Goal: Task Accomplishment & Management: Manage account settings

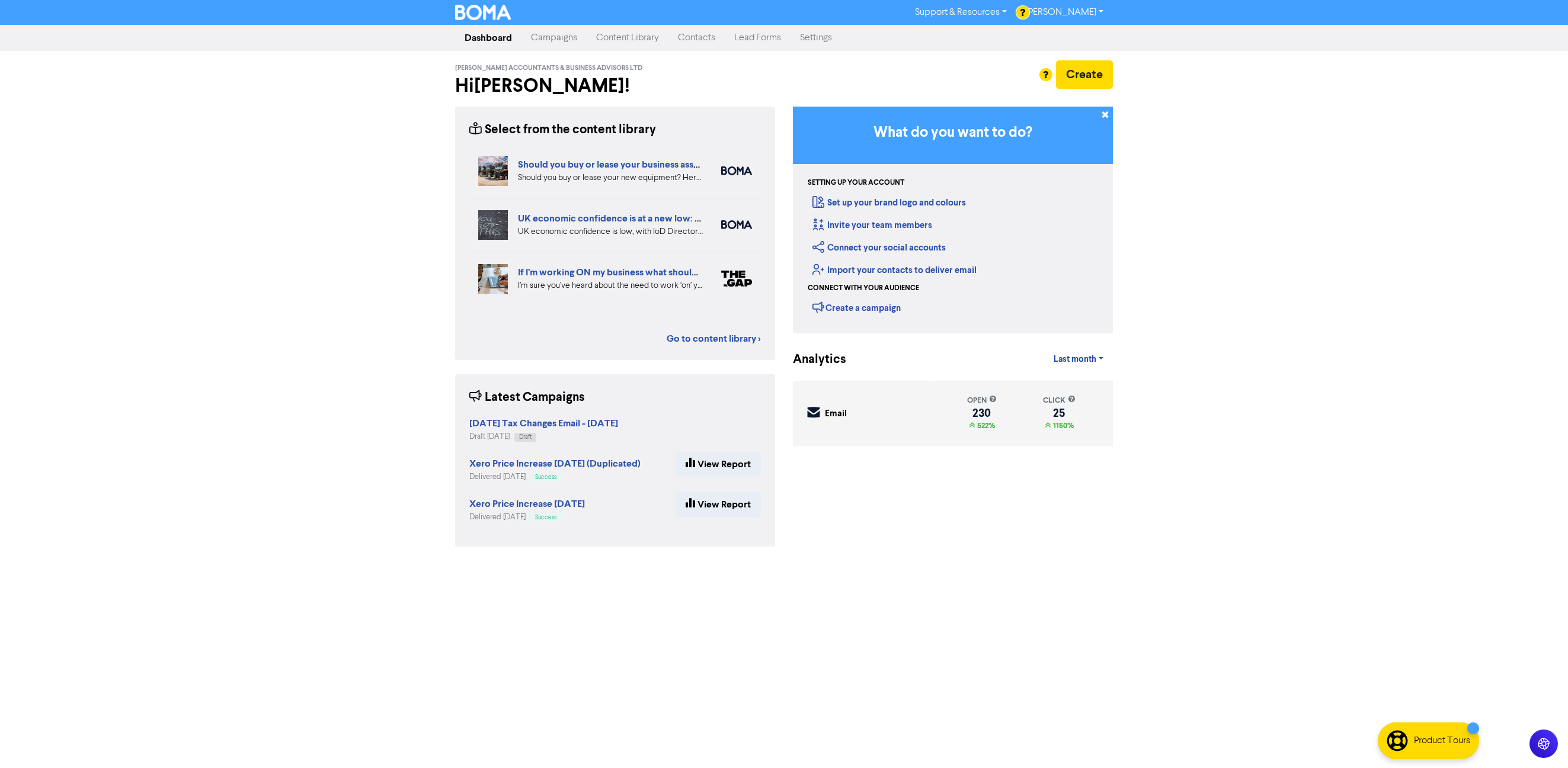
click at [710, 39] on link "Contacts" at bounding box center [696, 37] width 56 height 24
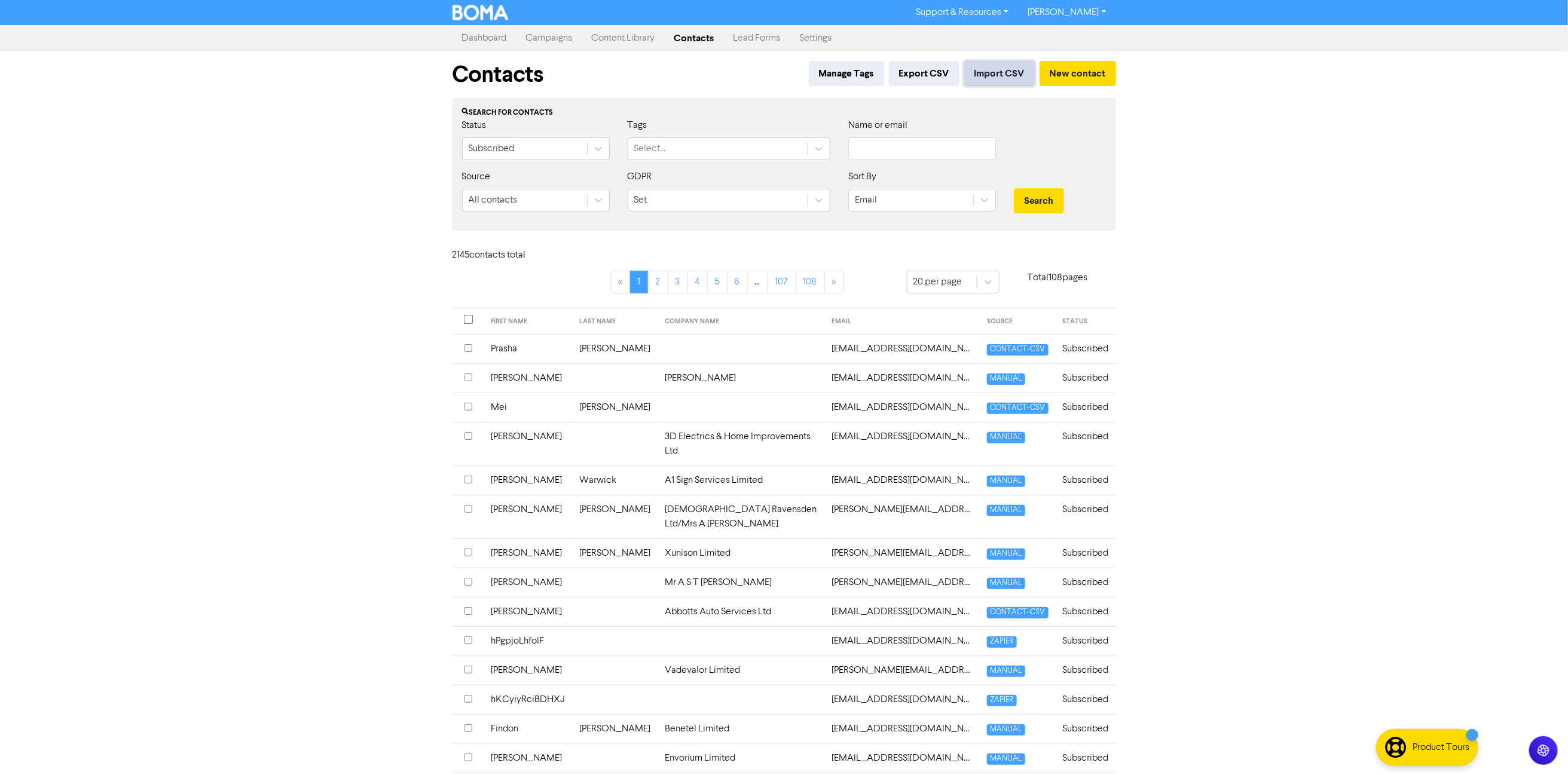
click at [995, 74] on button "Import CSV" at bounding box center [999, 73] width 71 height 25
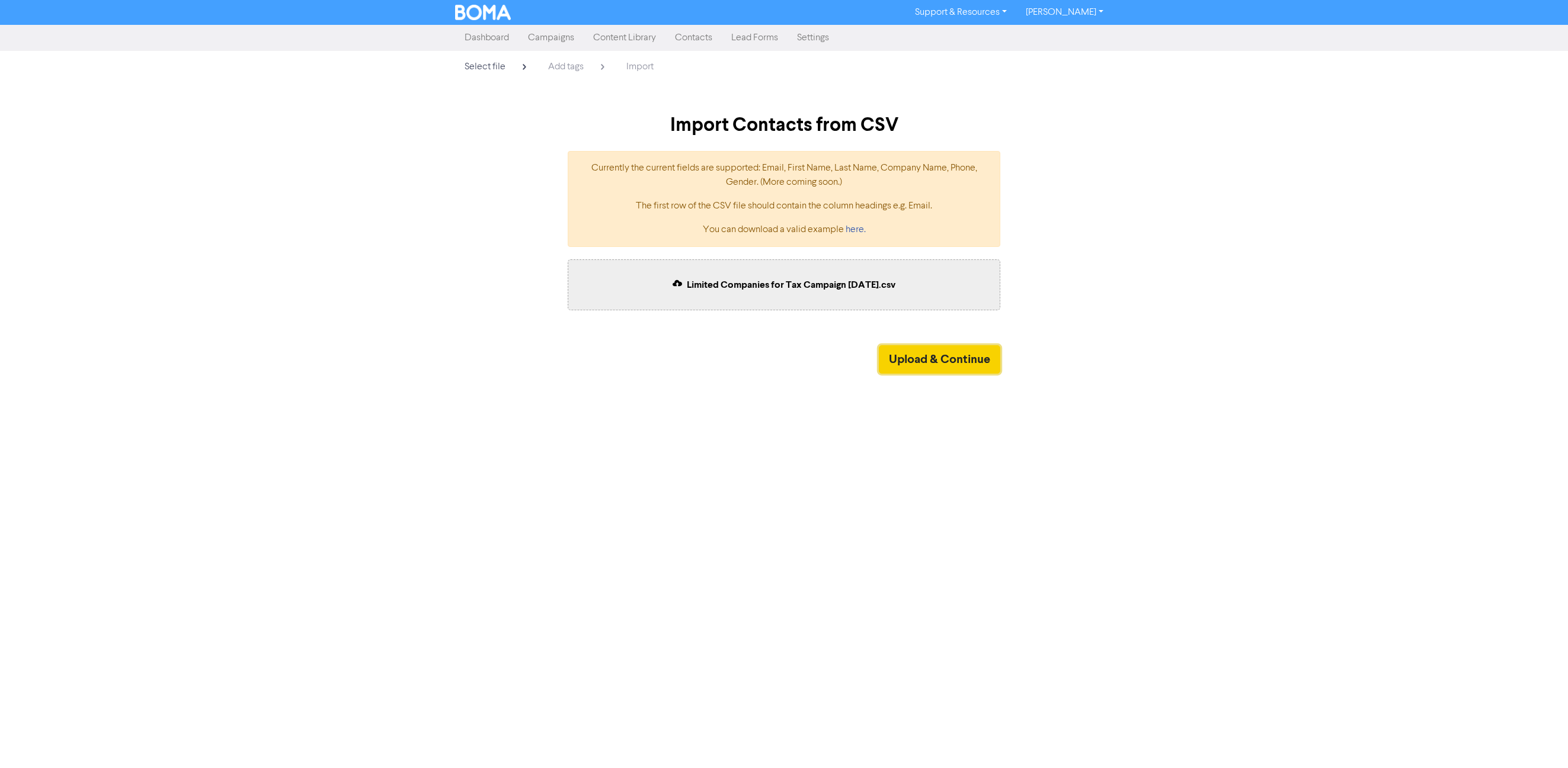
click at [939, 356] on button "Upload & Continue" at bounding box center [939, 359] width 121 height 29
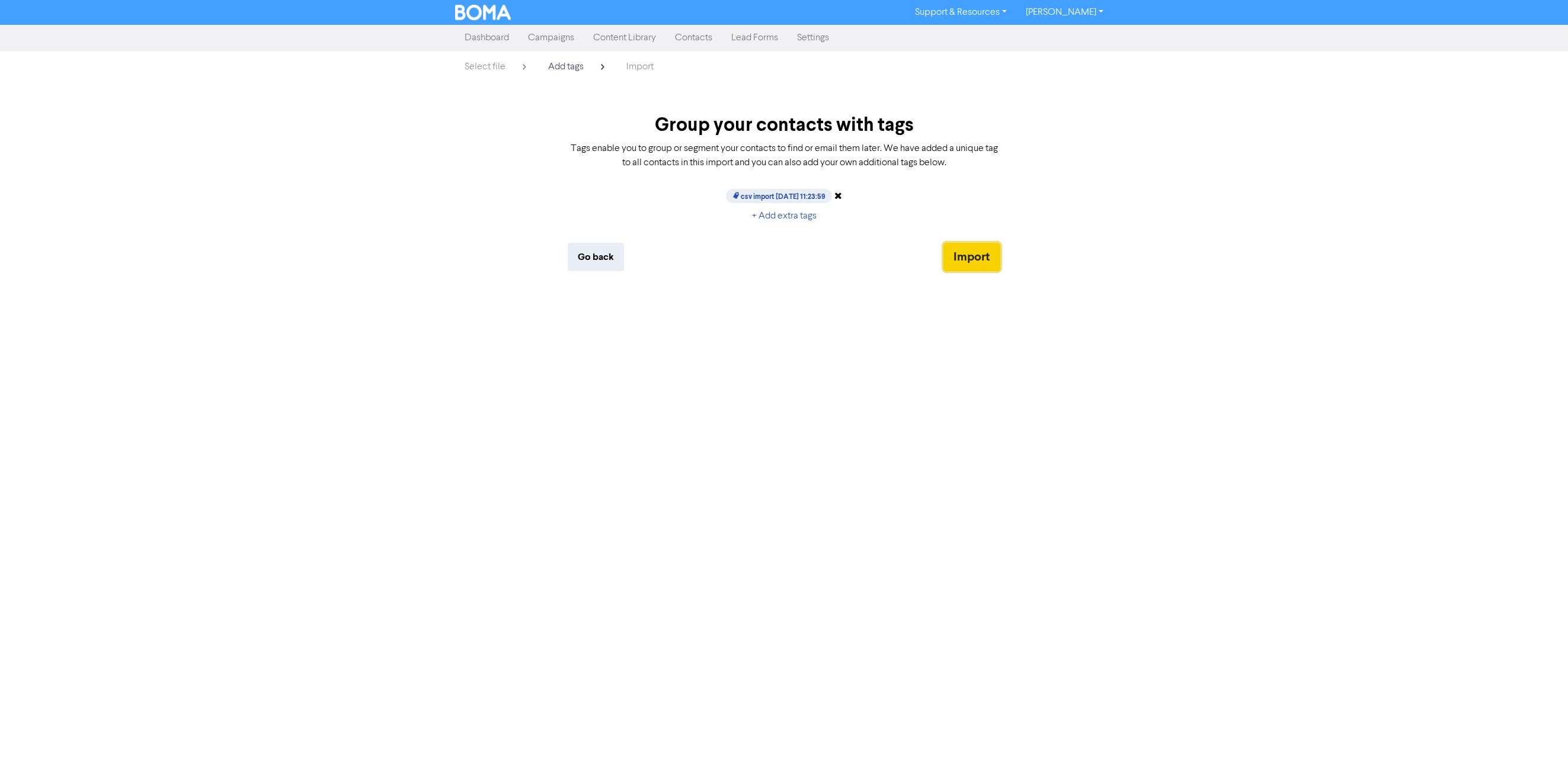
click at [965, 251] on button "Import" at bounding box center [971, 256] width 57 height 29
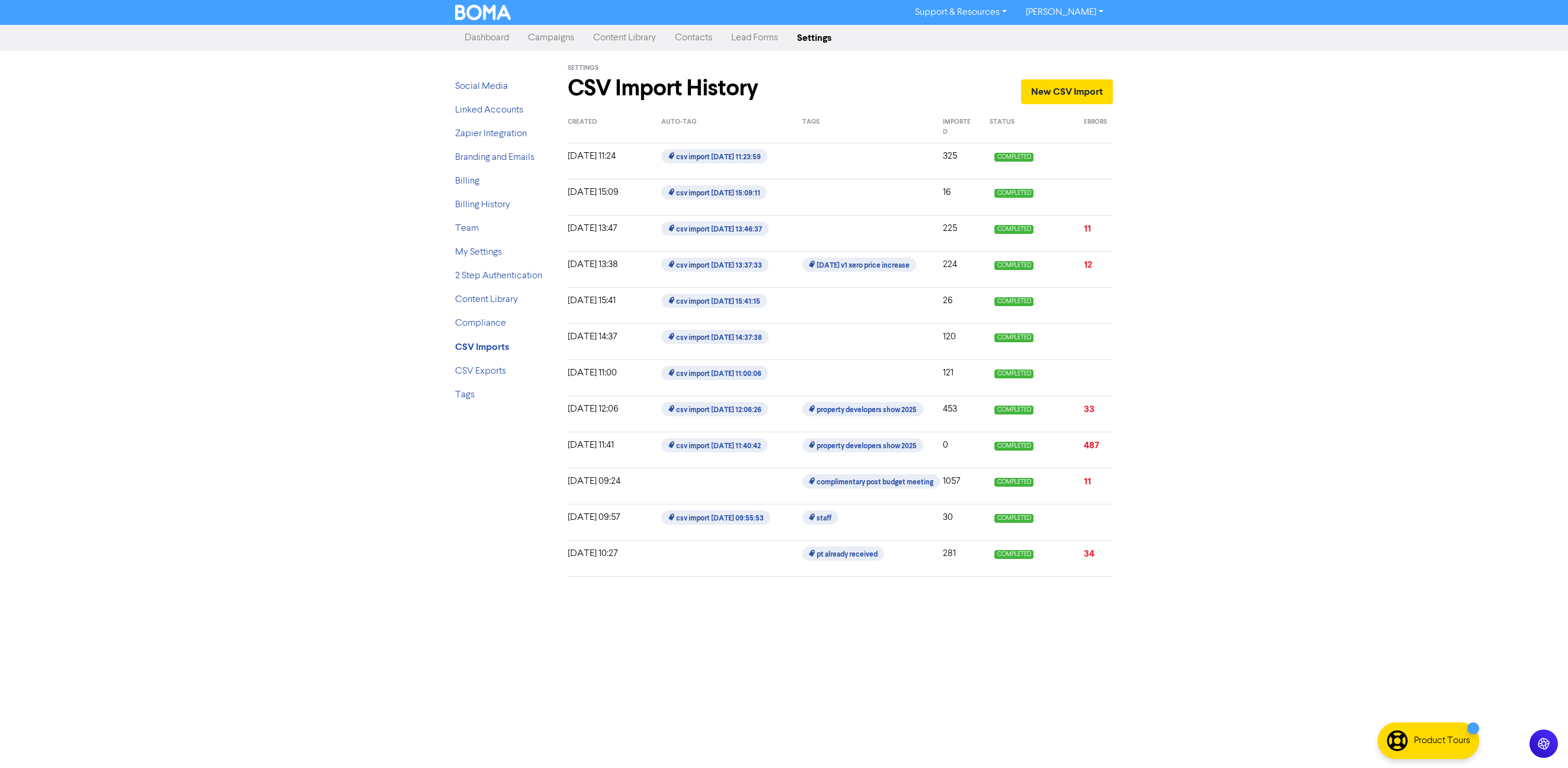
click at [551, 37] on link "Campaigns" at bounding box center [551, 37] width 65 height 24
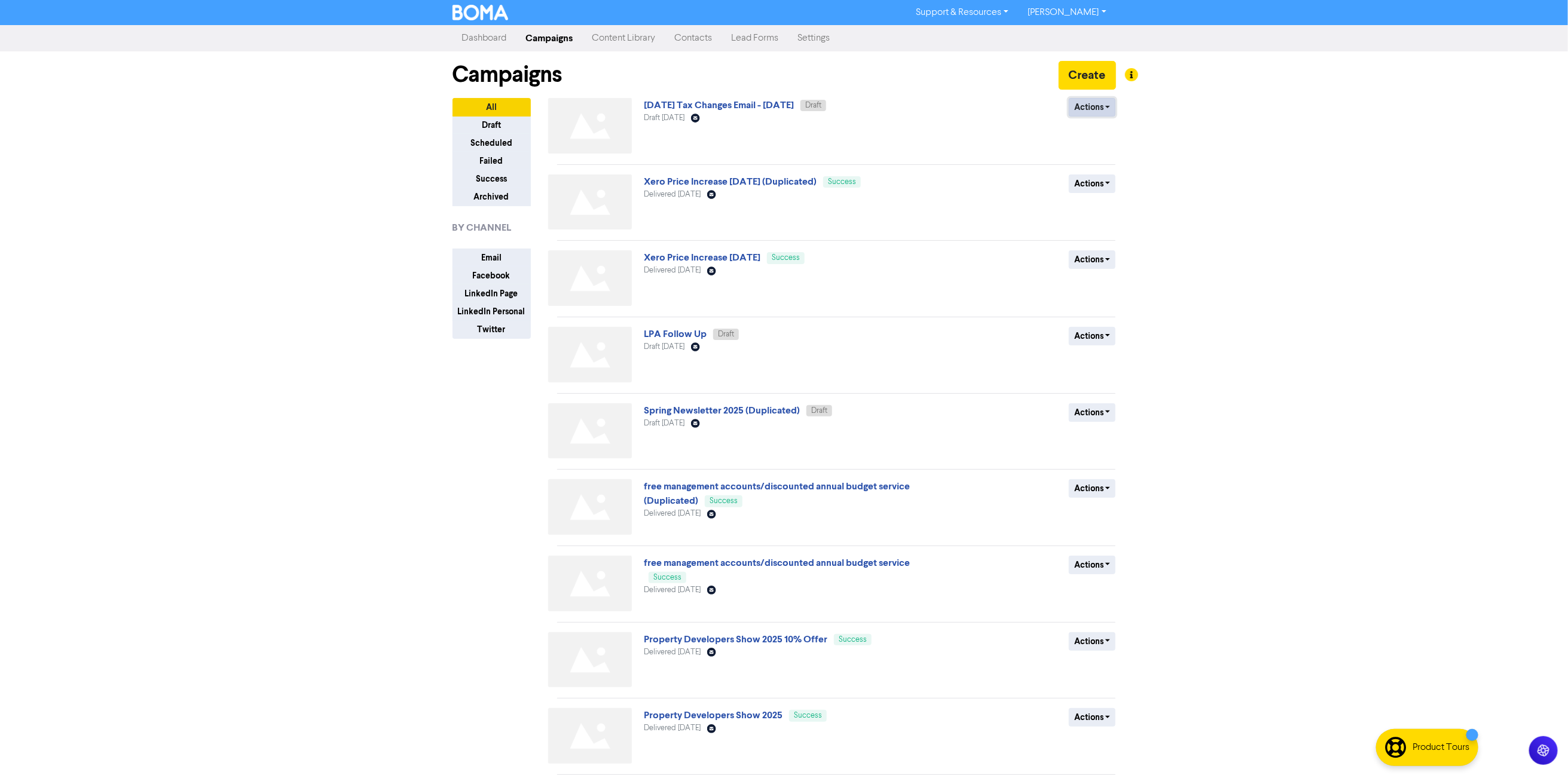
click at [1109, 107] on button "Actions" at bounding box center [1091, 107] width 47 height 19
click at [786, 104] on link "[DATE] Tax Changes Email - [DATE]" at bounding box center [718, 105] width 150 height 12
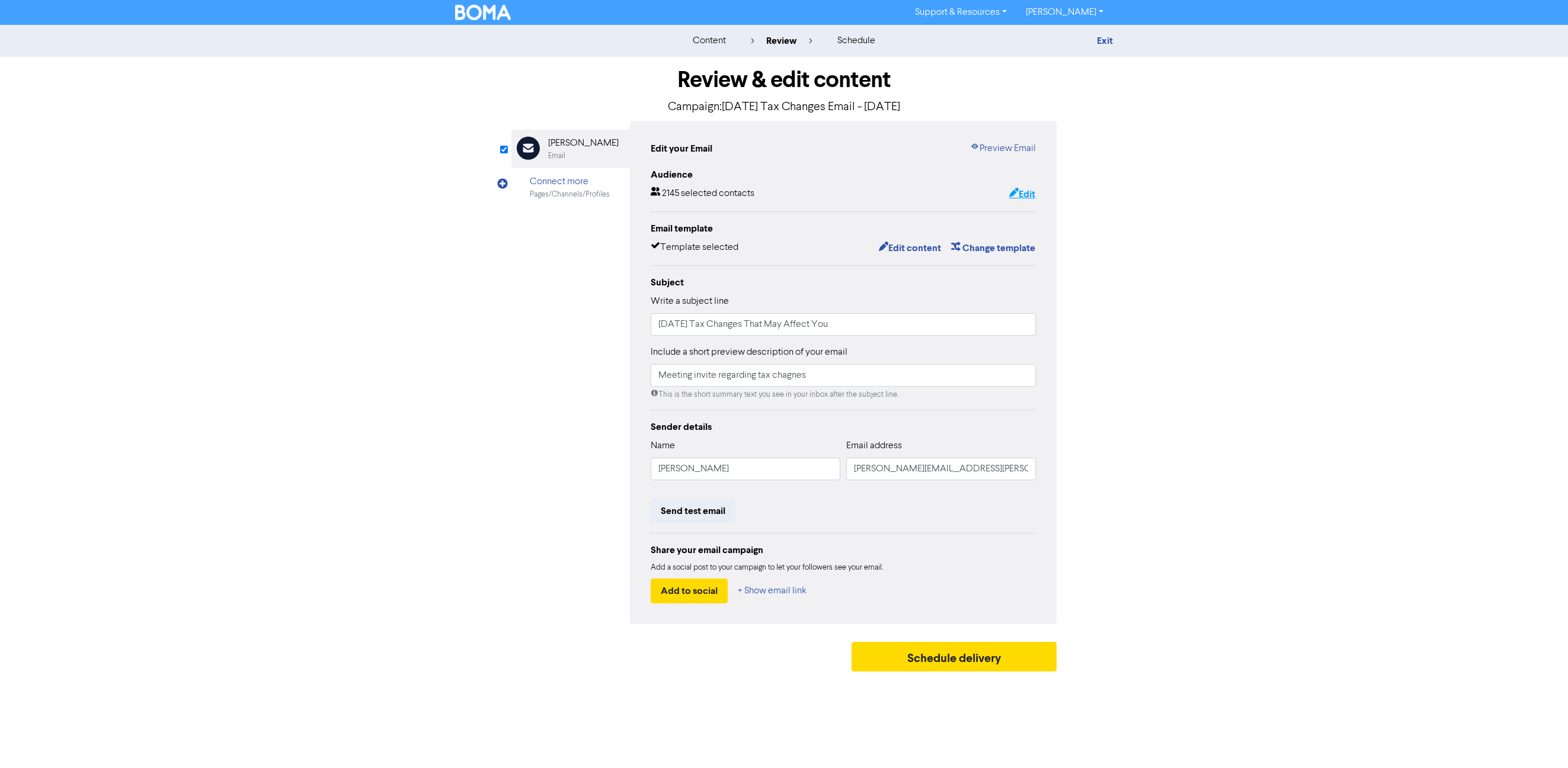
click at [1026, 192] on button "Edit" at bounding box center [1023, 194] width 28 height 16
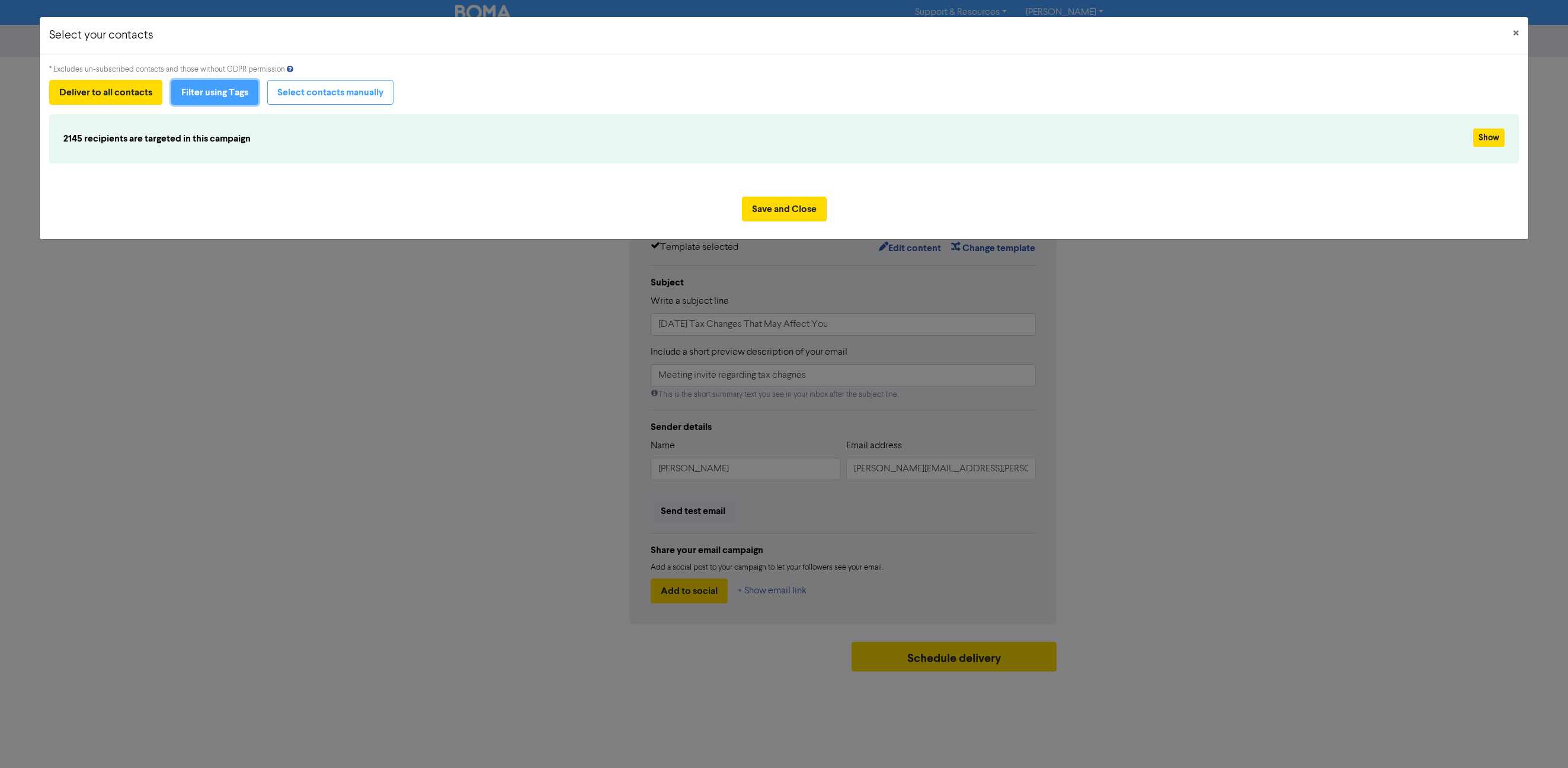
click at [210, 90] on button "Filter using Tags" at bounding box center [215, 92] width 87 height 25
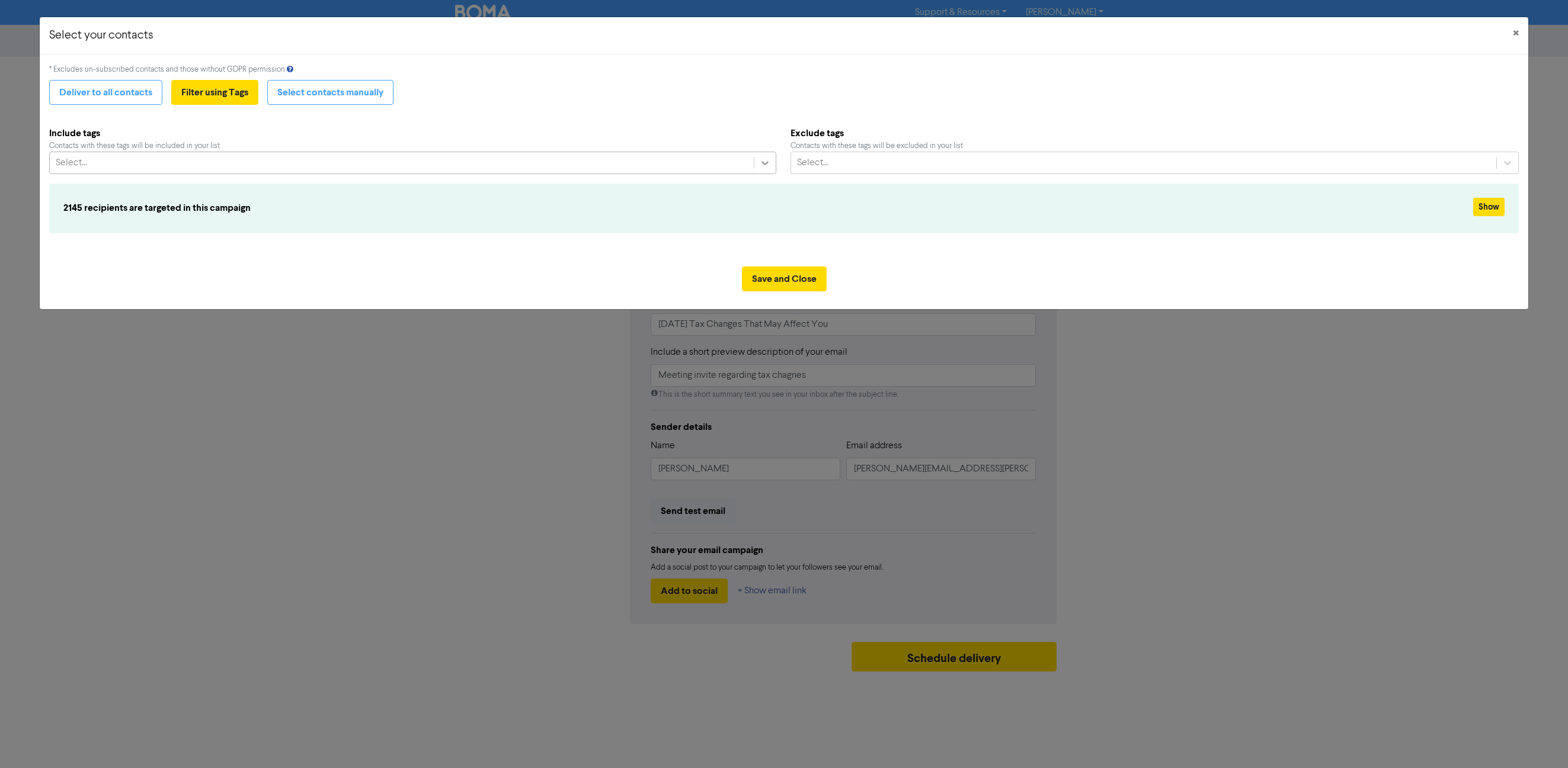
click at [763, 164] on icon at bounding box center [765, 163] width 12 height 12
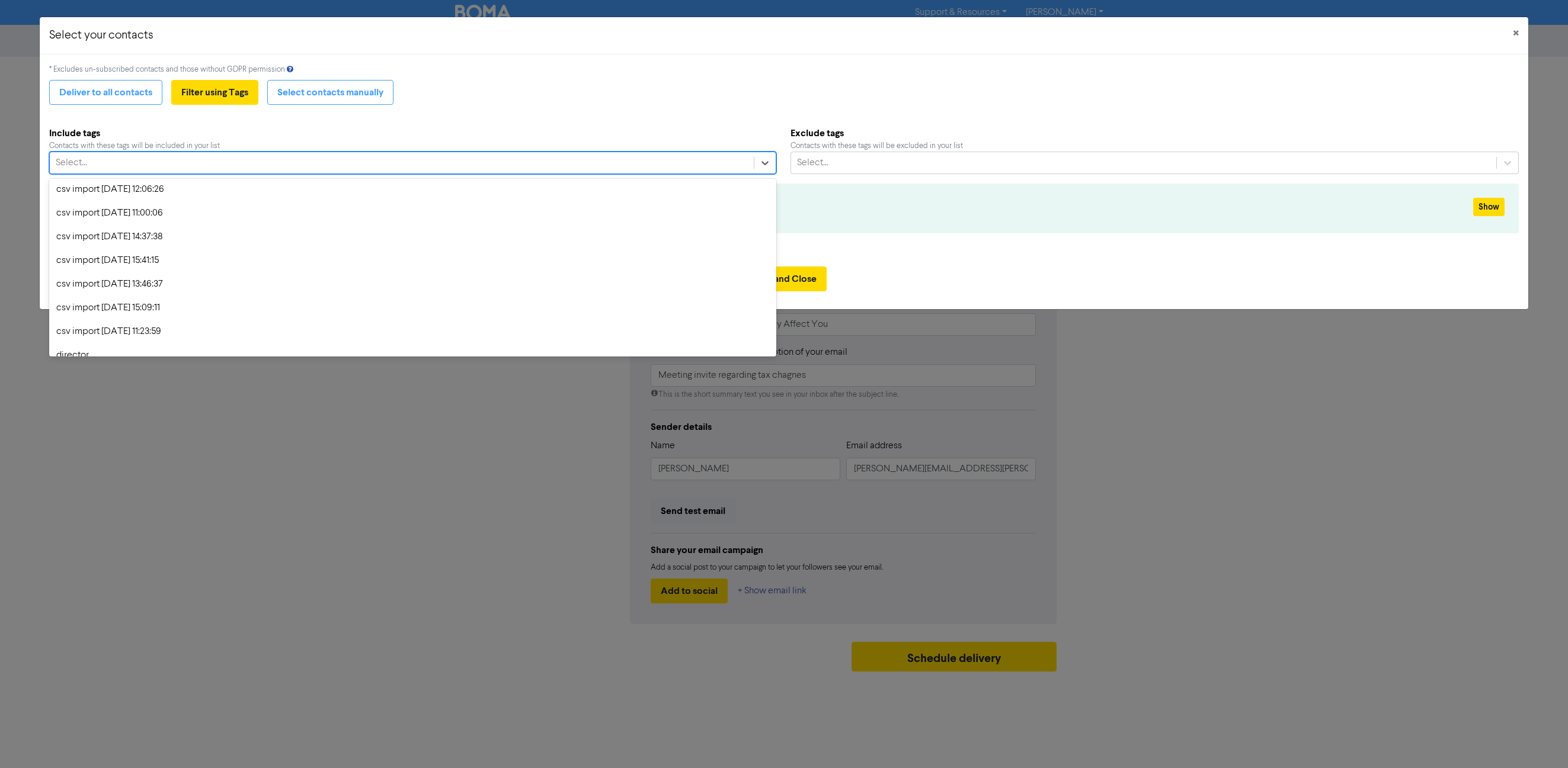
scroll to position [1058, 0]
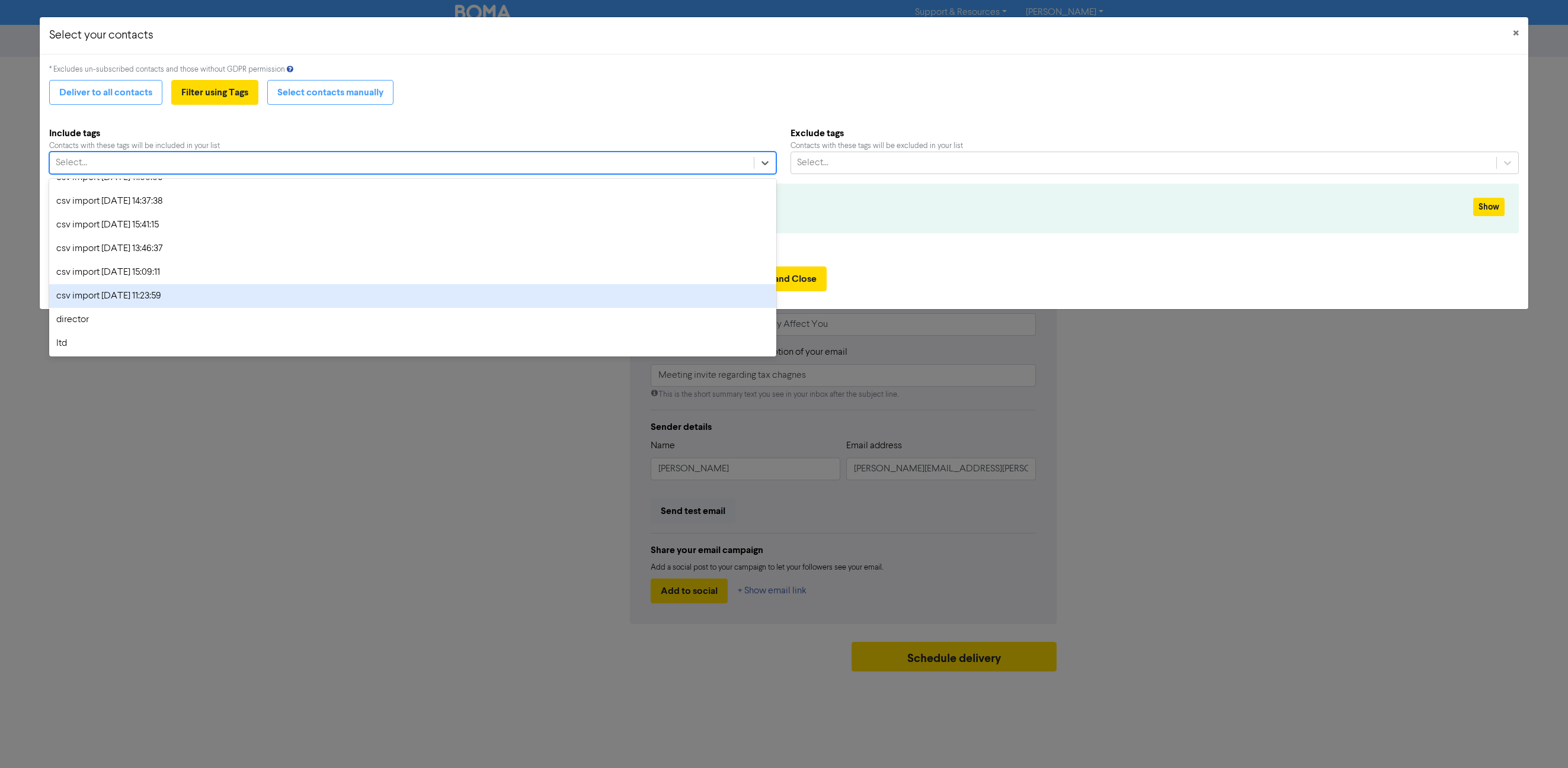
click at [148, 298] on div "csv import [DATE] 11:23:59" at bounding box center [412, 296] width 727 height 24
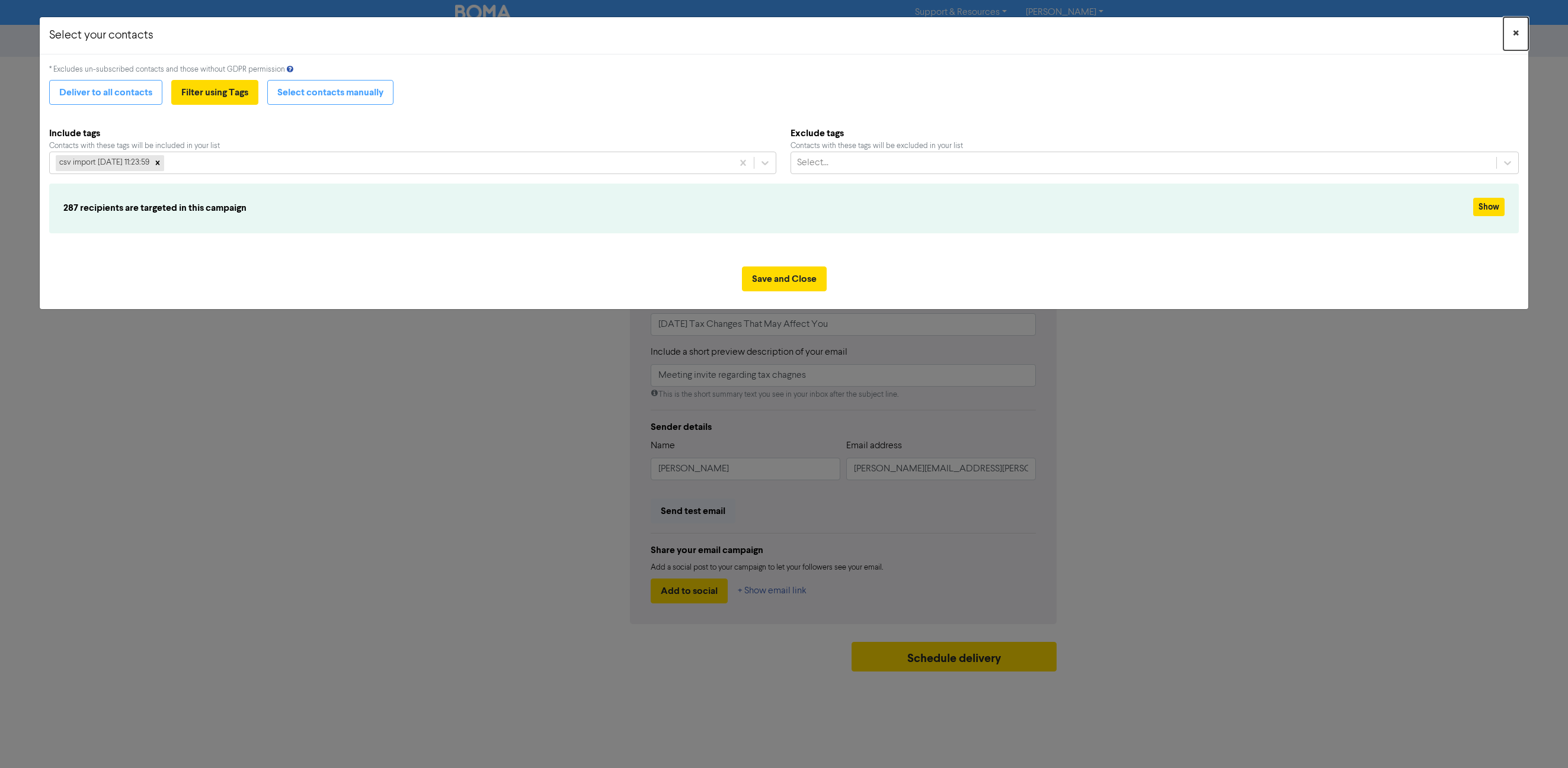
click at [1513, 33] on span "×" at bounding box center [1516, 34] width 6 height 18
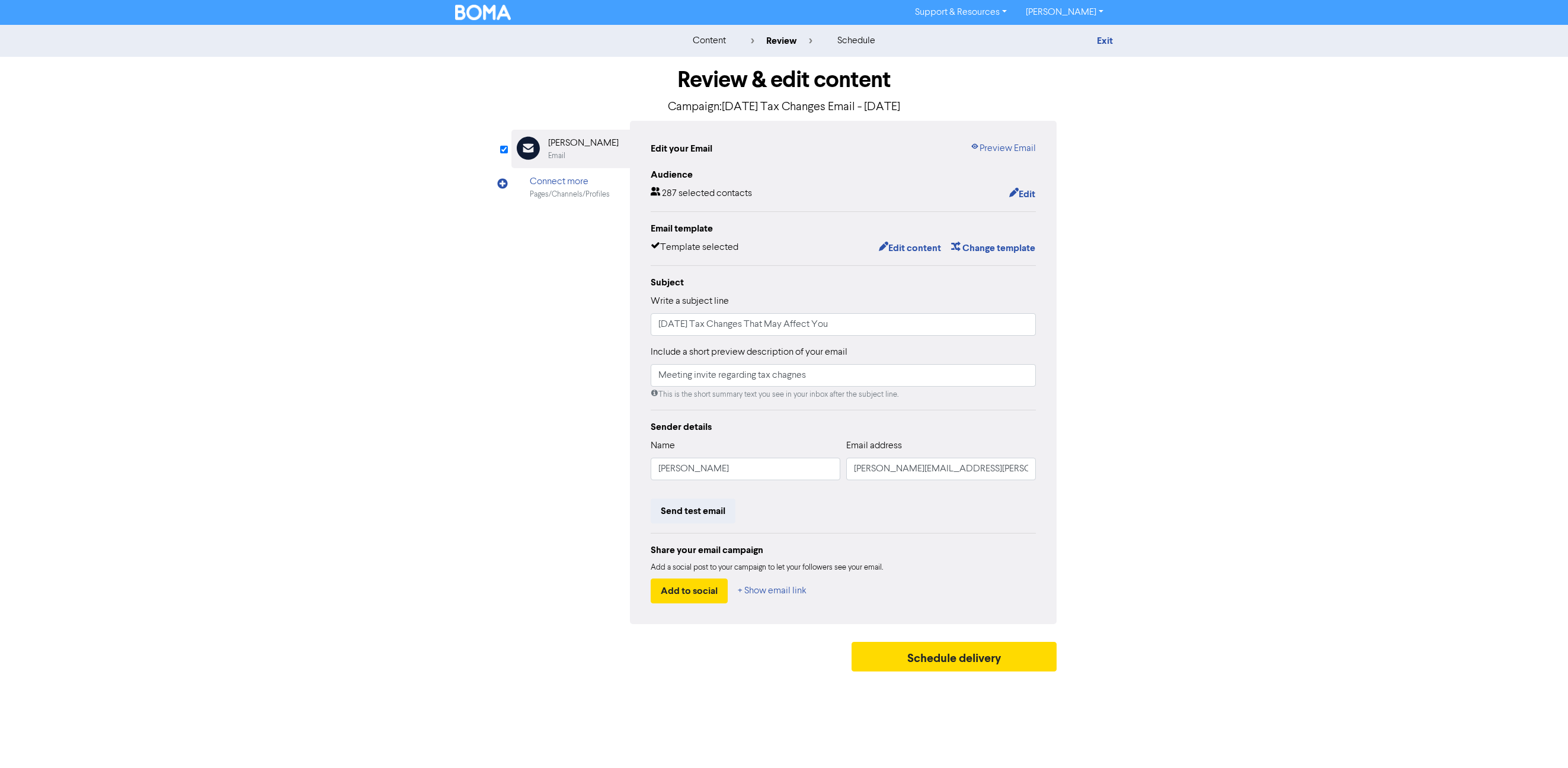
click at [480, 7] on img at bounding box center [482, 13] width 55 height 16
